Goal: Task Accomplishment & Management: Complete application form

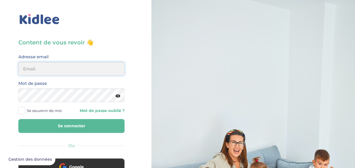
click at [76, 71] on input "email" at bounding box center [71, 69] width 106 height 14
type input "[EMAIL_ADDRESS][DOMAIN_NAME]"
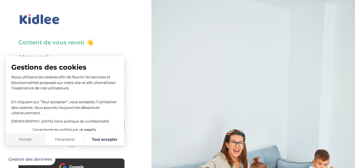
click at [26, 135] on button "Fermer" at bounding box center [26, 140] width 40 height 12
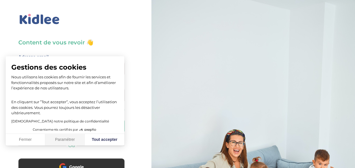
click at [45, 135] on button "Paramétrer" at bounding box center [65, 140] width 40 height 12
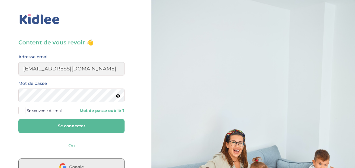
click at [51, 161] on button "Google" at bounding box center [71, 166] width 106 height 17
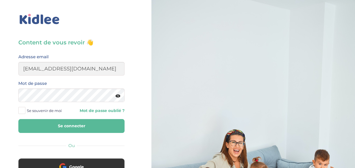
click at [79, 125] on button "Se connecter" at bounding box center [71, 126] width 106 height 14
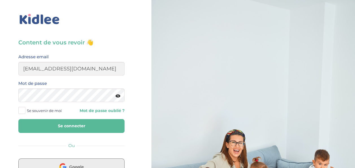
click at [74, 165] on span "Google" at bounding box center [76, 167] width 15 height 6
